Goal: Information Seeking & Learning: Learn about a topic

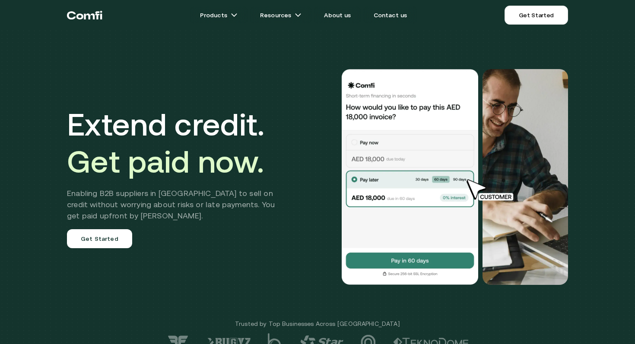
click at [95, 18] on icon "Return to the top of the Comfi home page" at bounding box center [84, 15] width 35 height 26
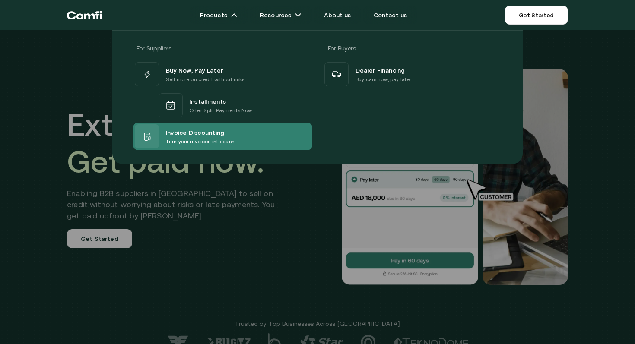
click at [194, 134] on span "Invoice Discounting" at bounding box center [195, 132] width 58 height 10
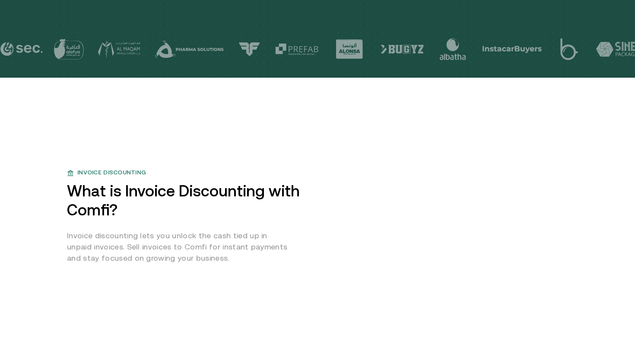
scroll to position [324, 0]
